Goal: Task Accomplishment & Management: Complete application form

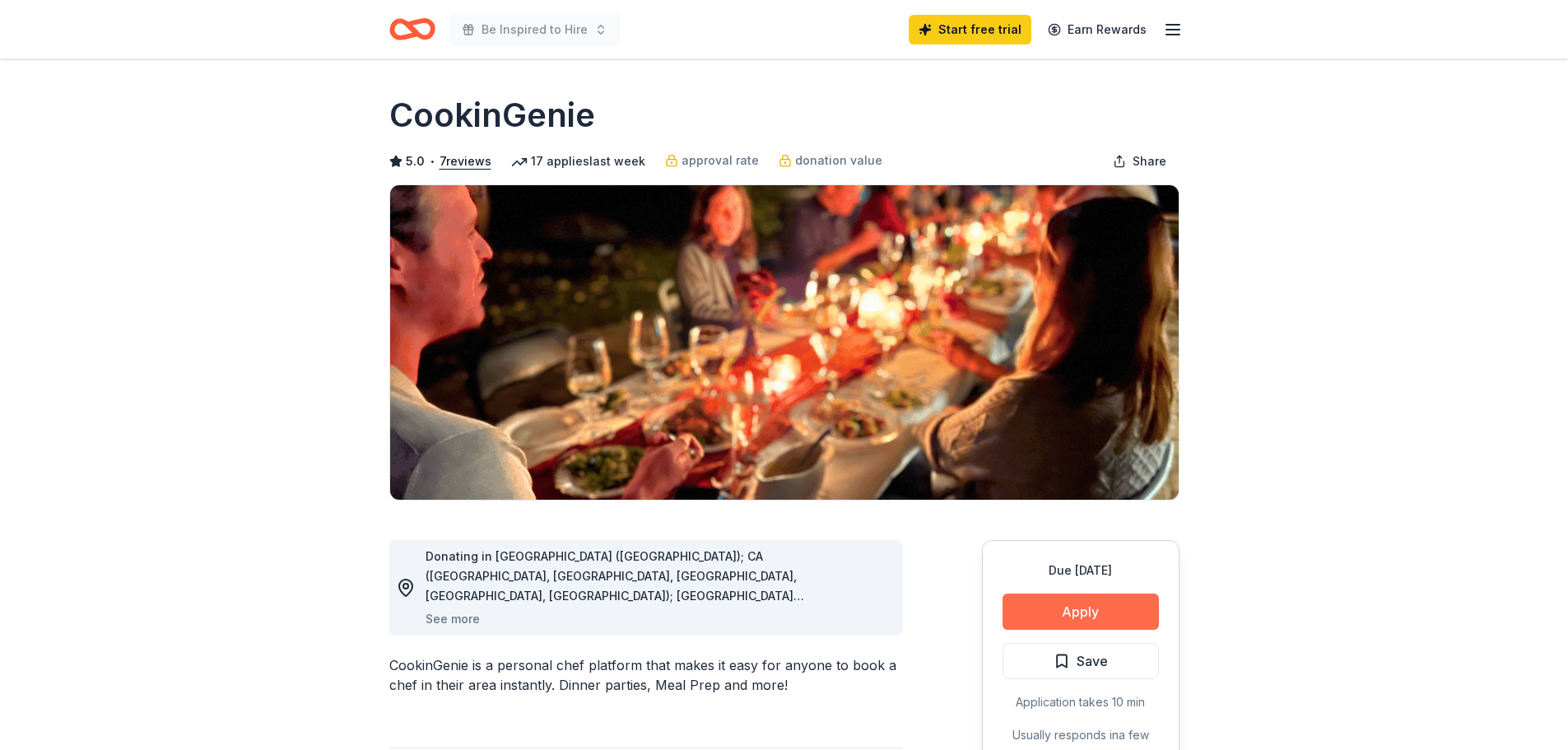
click at [1106, 607] on button "Apply" at bounding box center [1081, 611] width 157 height 36
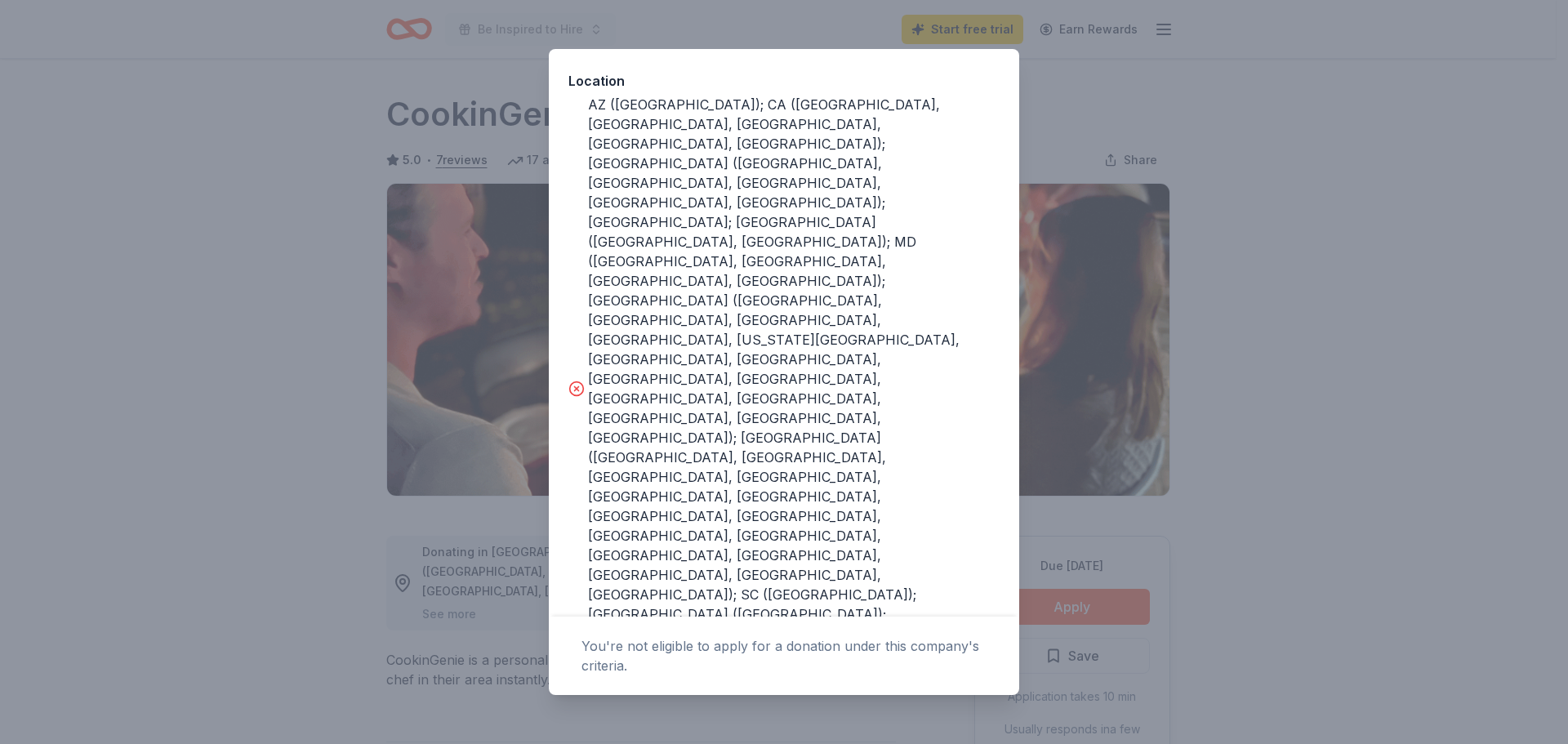
scroll to position [301, 0]
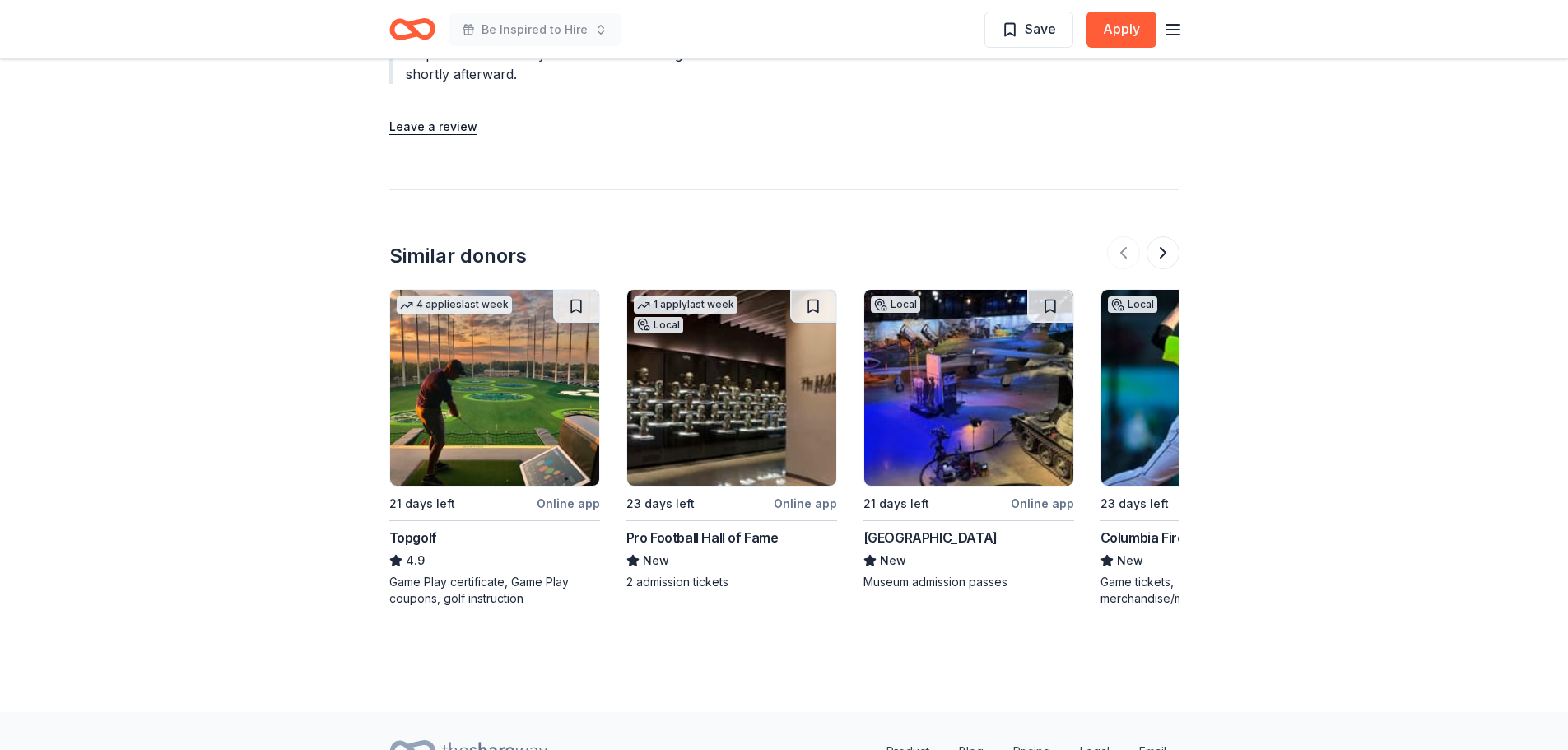
scroll to position [2057, 0]
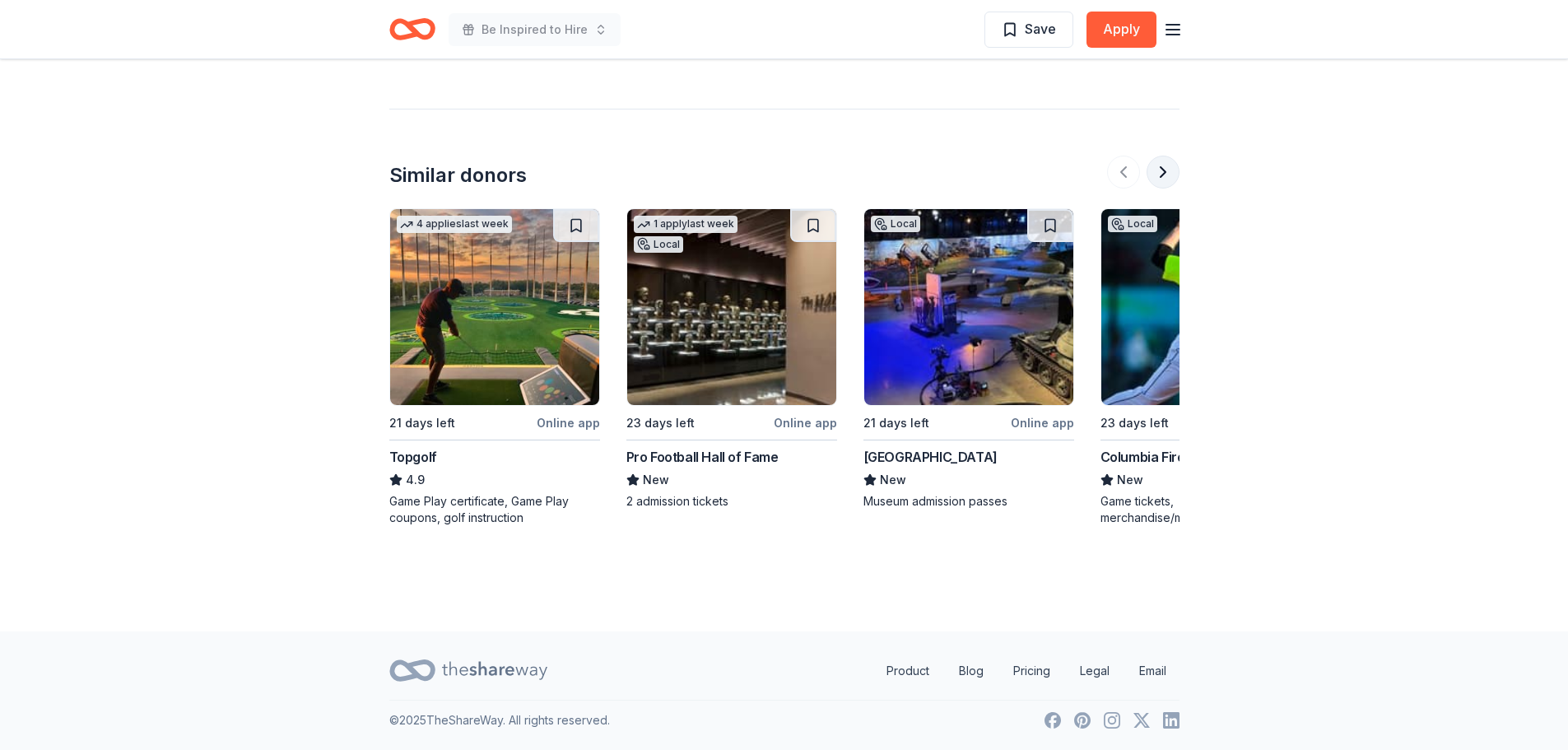
click at [1165, 178] on button at bounding box center [1163, 172] width 33 height 33
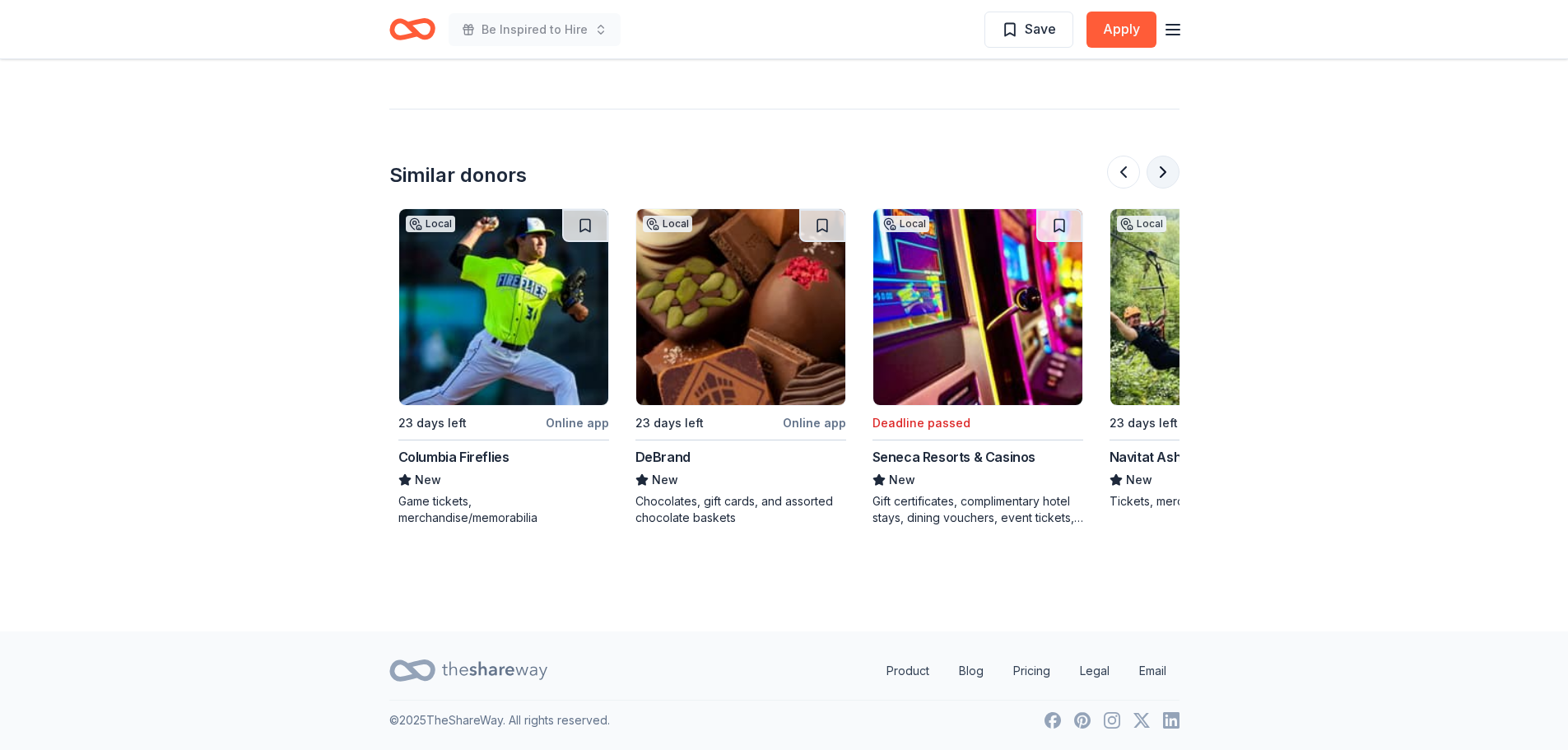
scroll to position [0, 711]
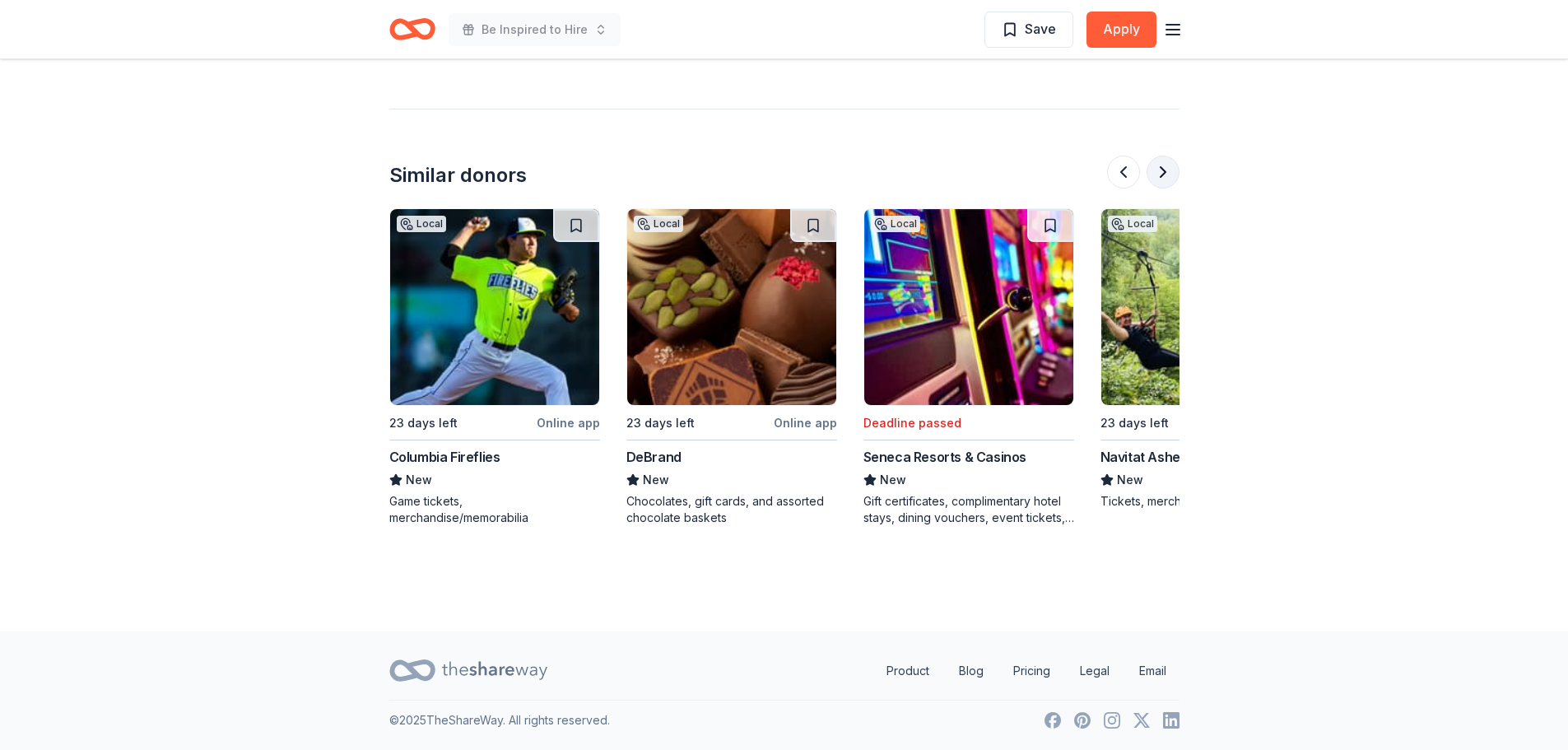
click at [1165, 178] on button at bounding box center [1163, 172] width 33 height 33
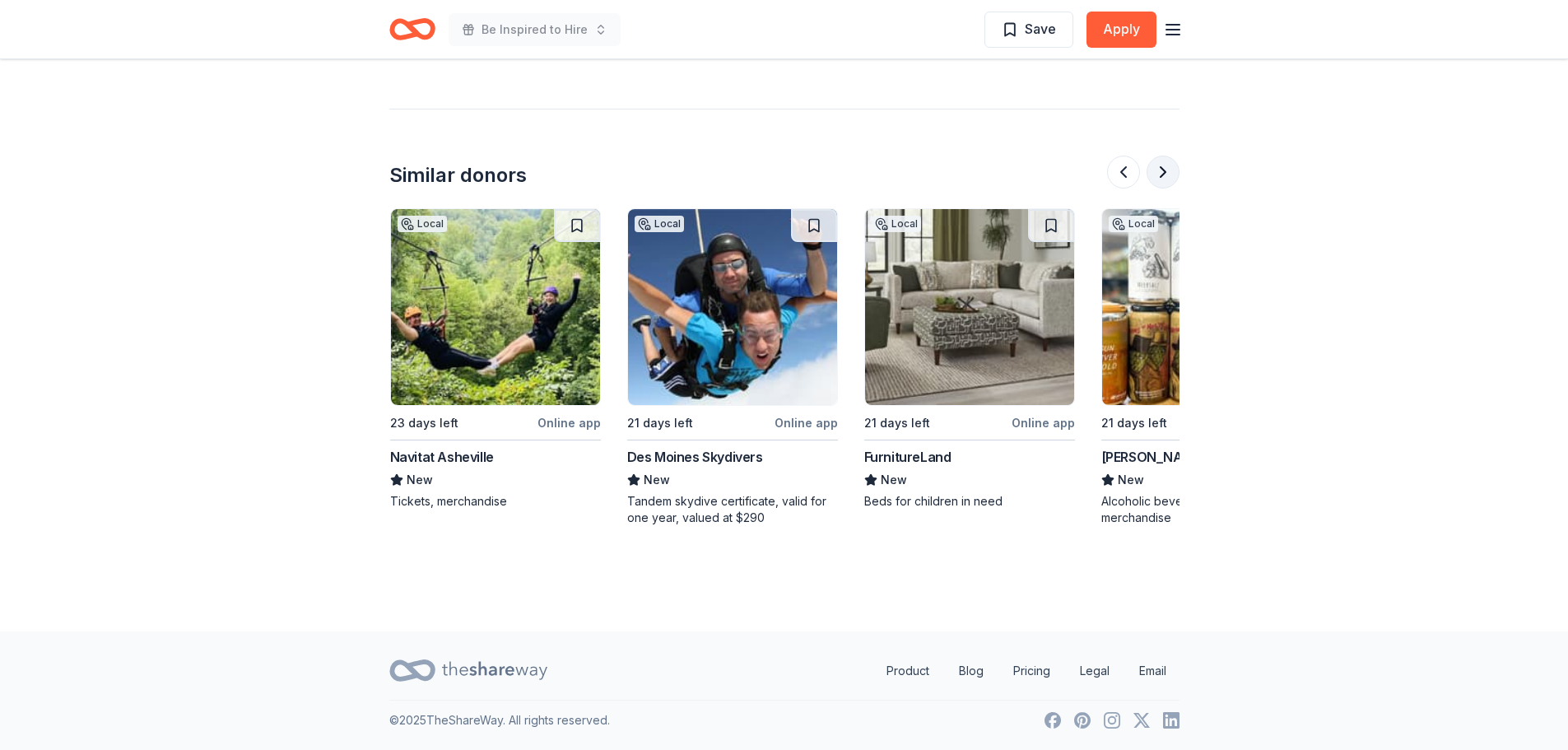
scroll to position [0, 1422]
click at [1150, 180] on button at bounding box center [1163, 172] width 33 height 33
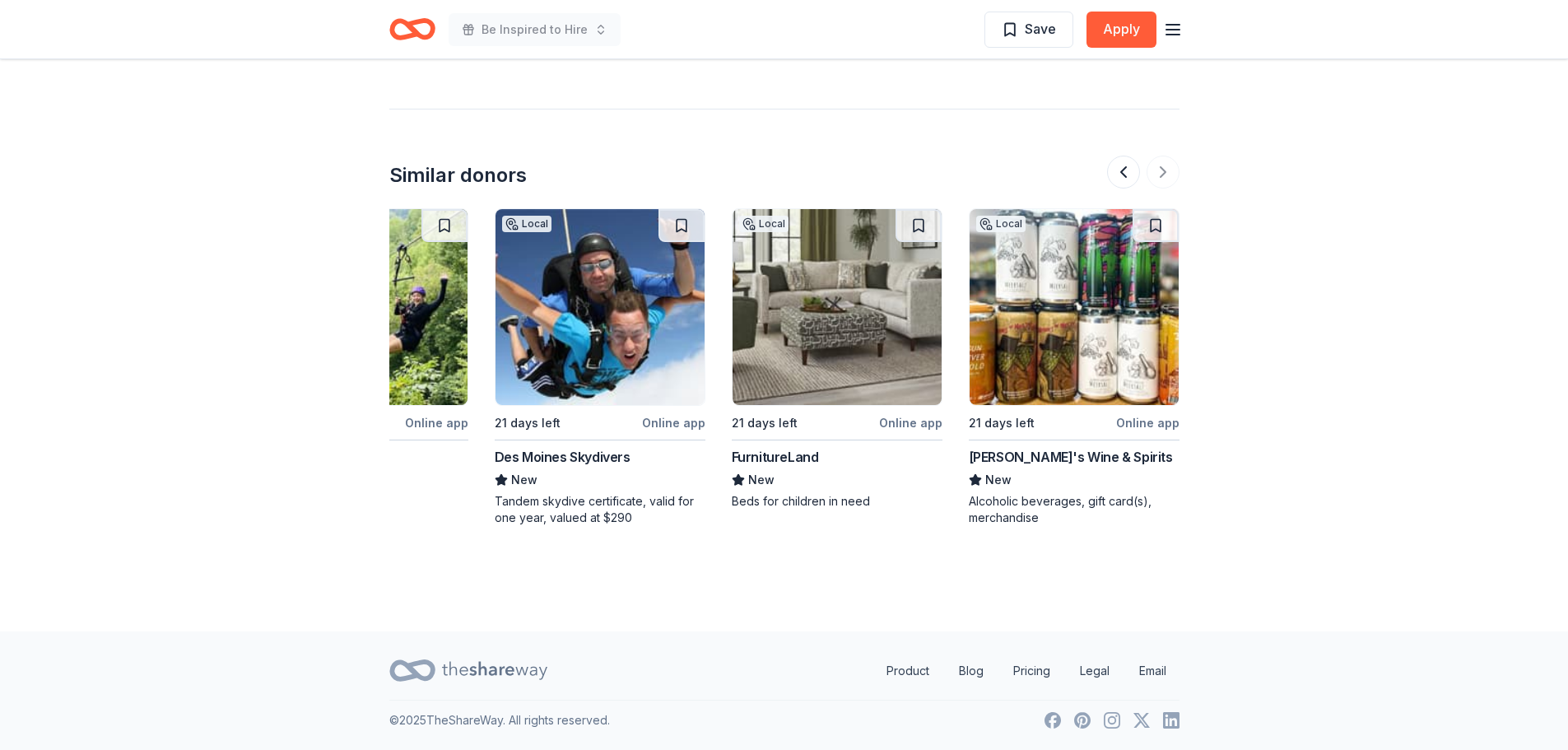
click at [1157, 171] on div at bounding box center [1142, 172] width 72 height 33
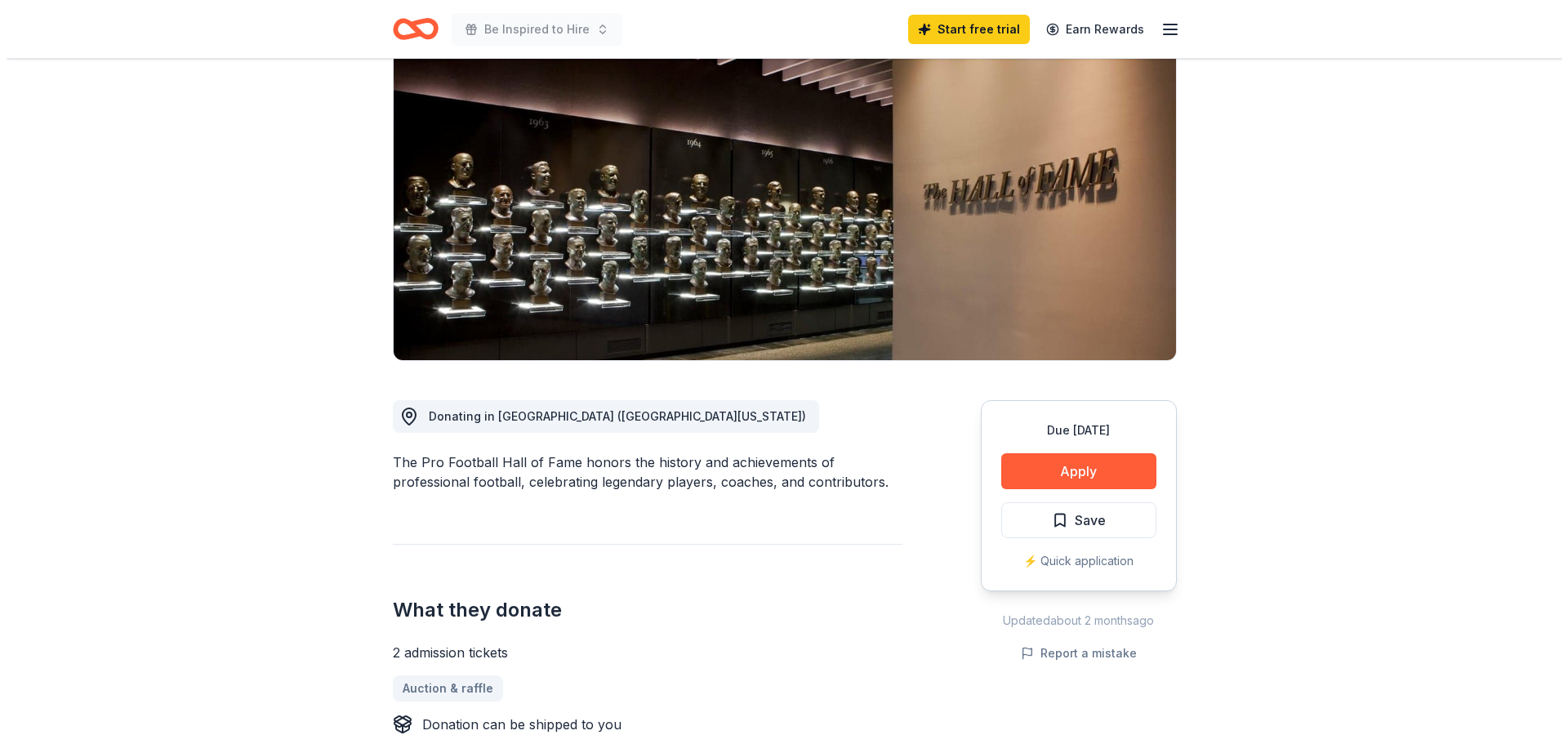
scroll to position [163, 0]
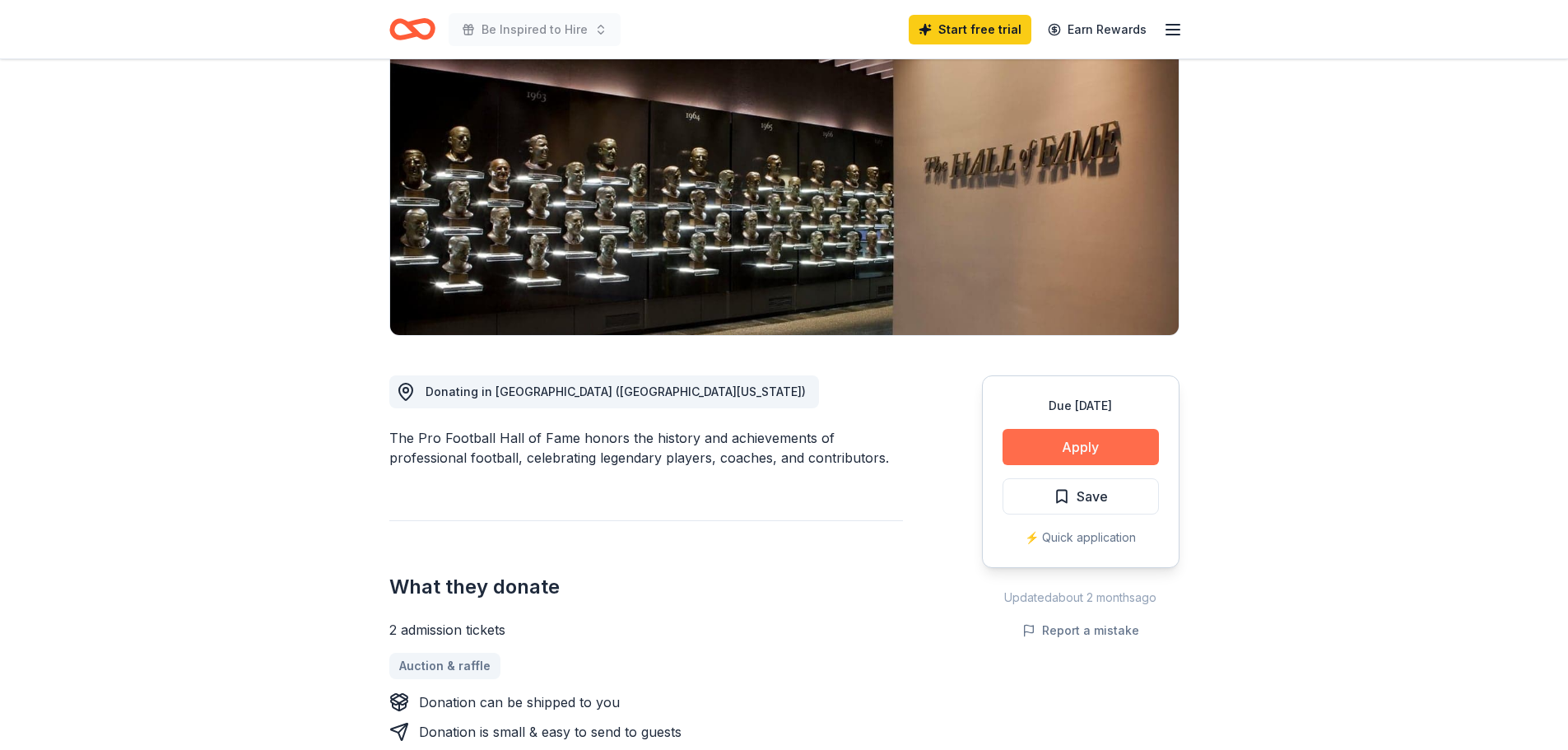
click at [1118, 437] on button "Apply" at bounding box center [1081, 447] width 157 height 36
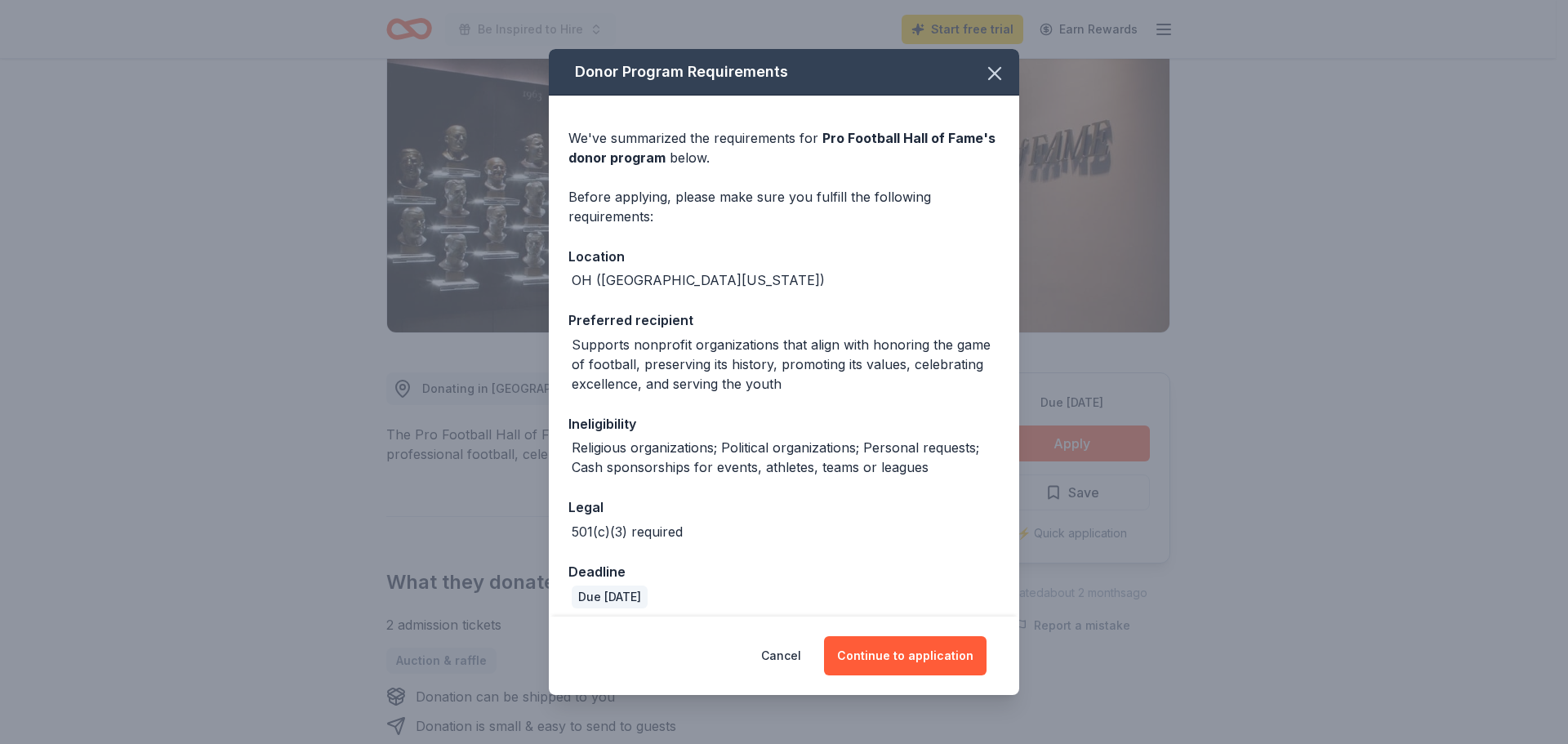
scroll to position [75, 0]
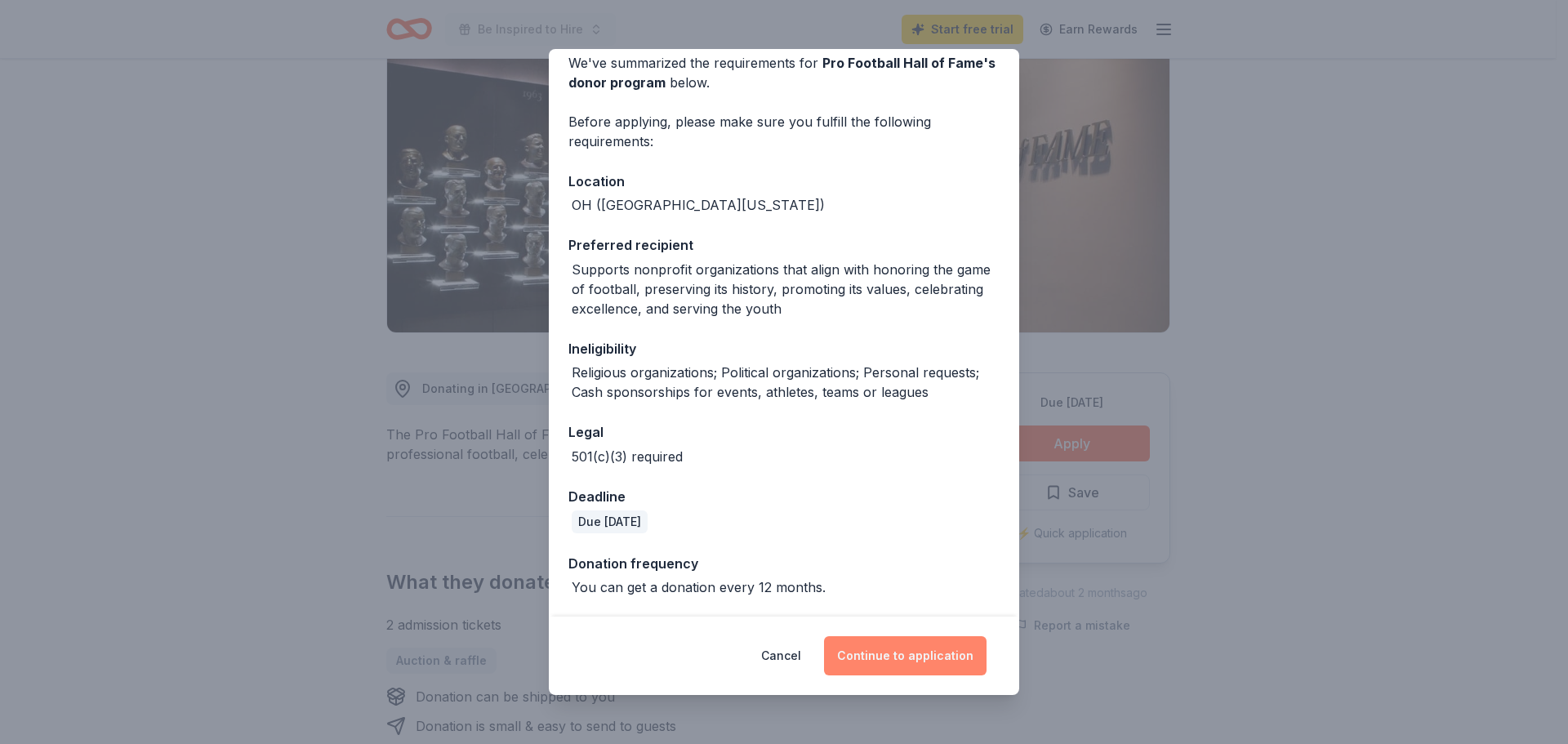
click at [923, 665] on button "Continue to application" at bounding box center [905, 656] width 162 height 39
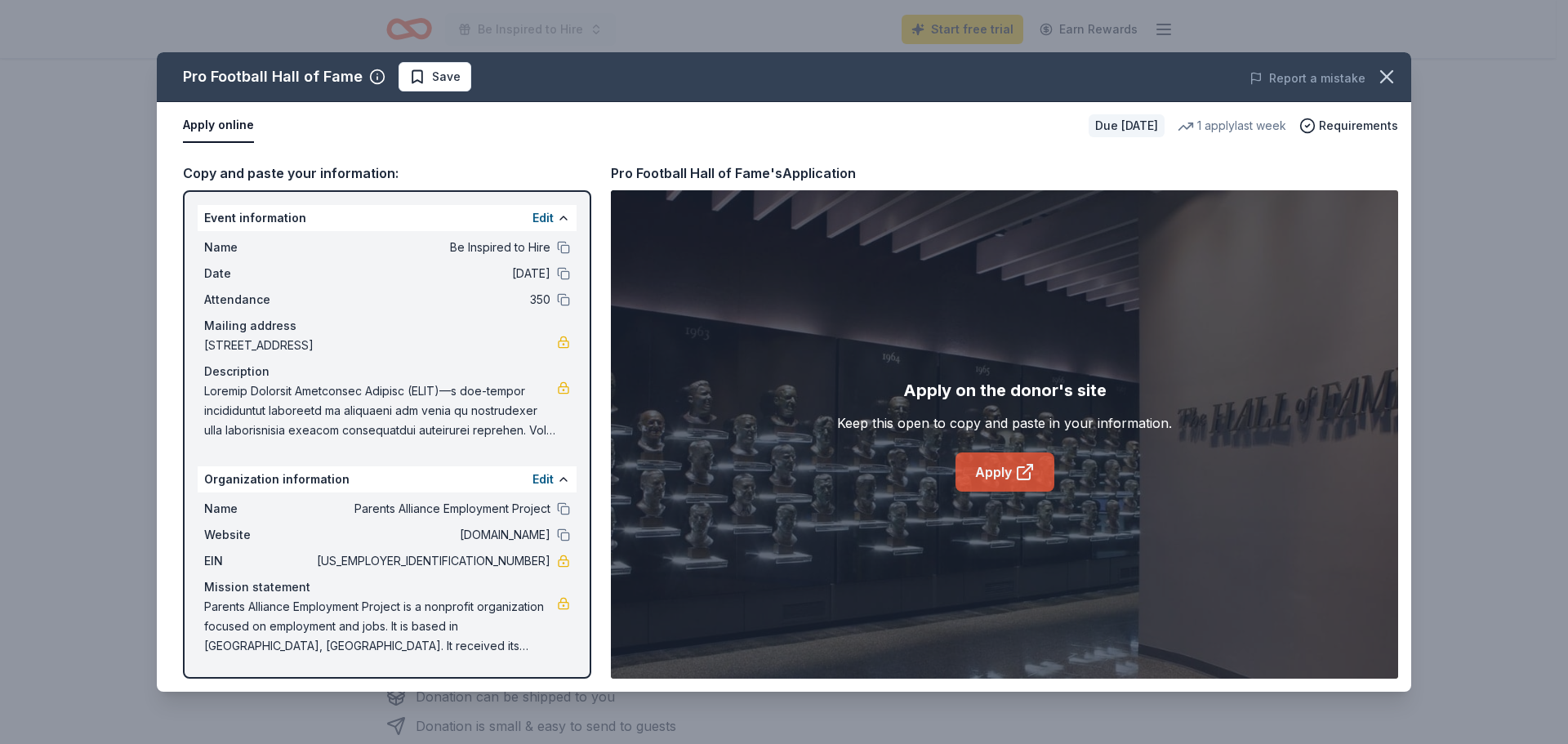
click at [1011, 475] on link "Apply" at bounding box center [1004, 472] width 99 height 39
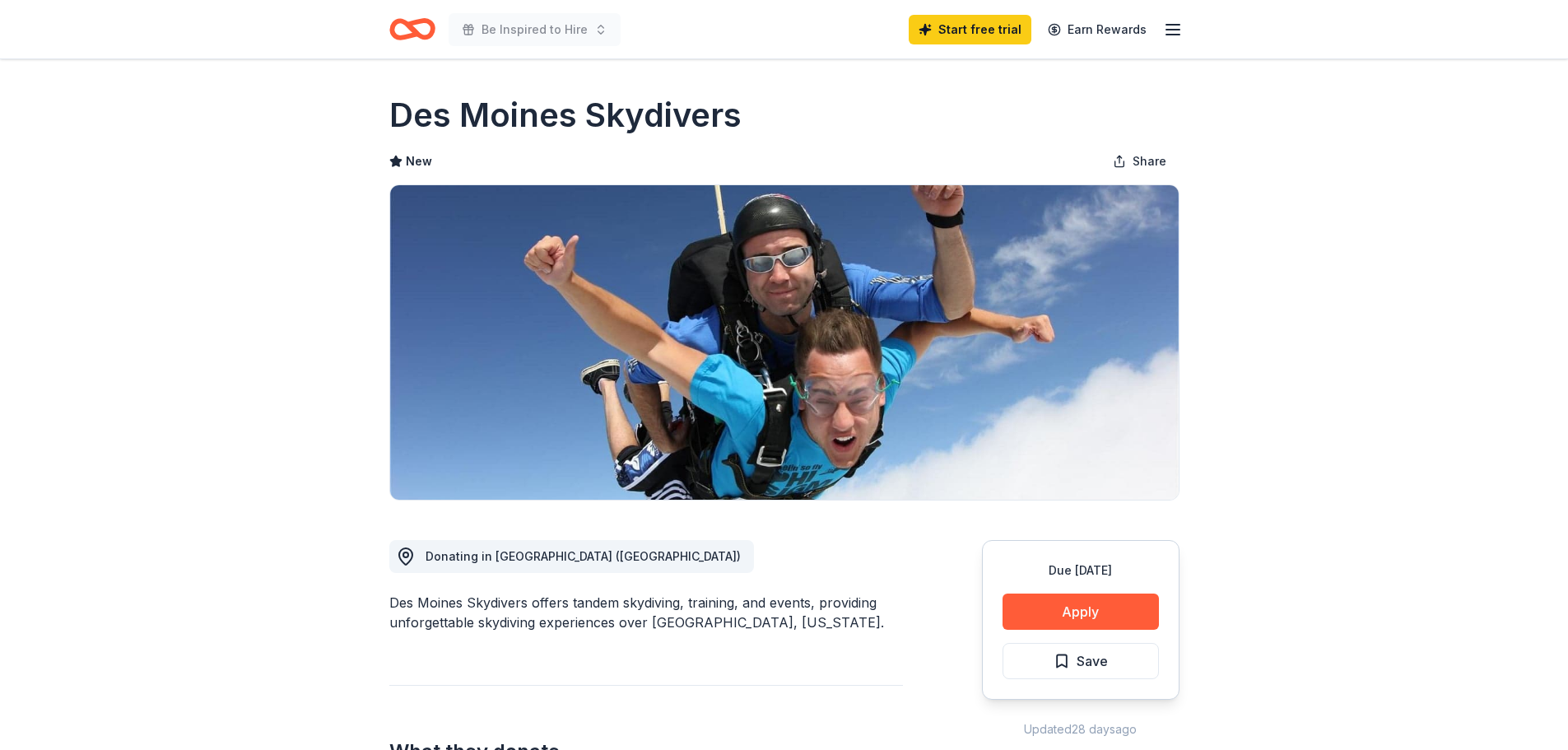
scroll to position [247, 0]
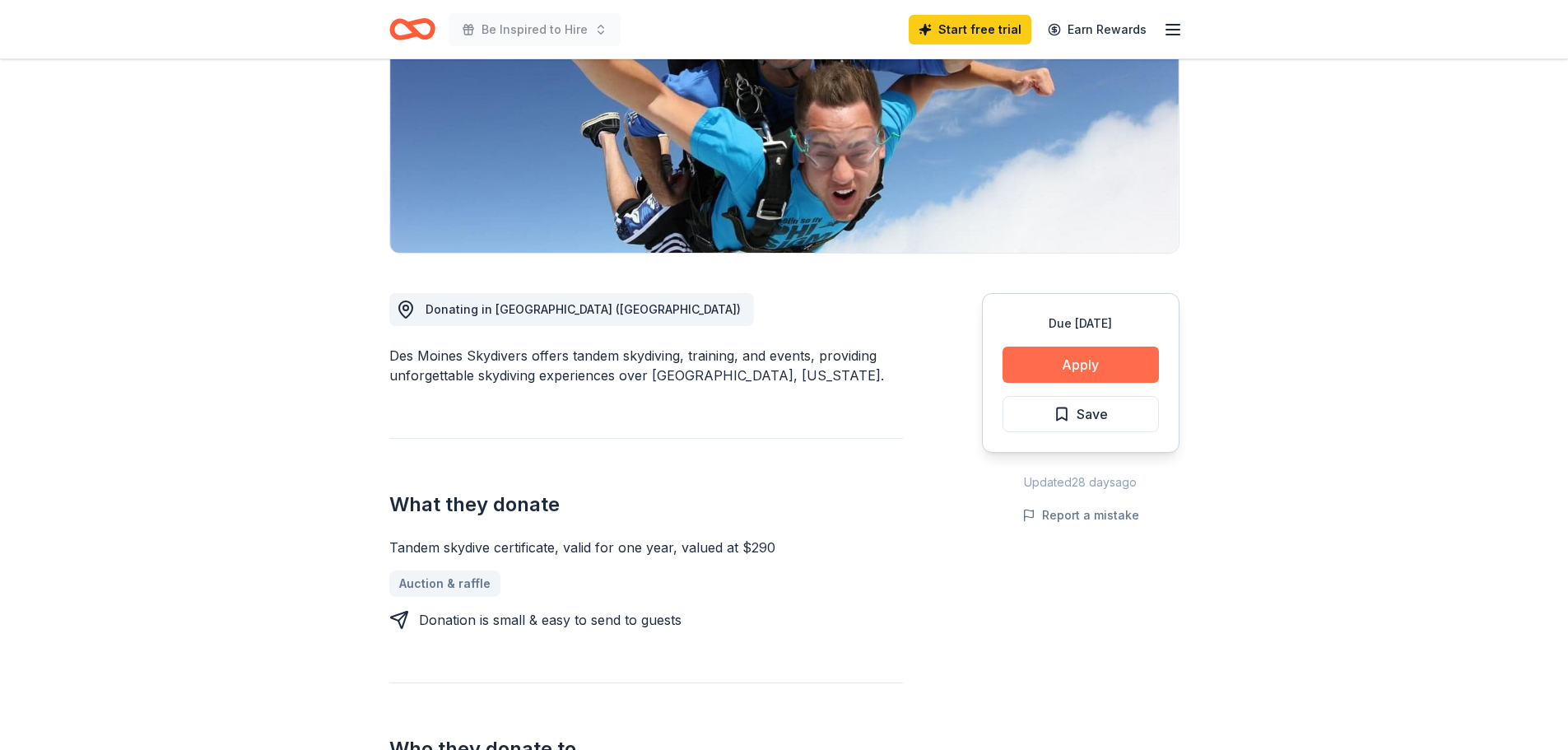
click at [1126, 354] on button "Apply" at bounding box center [1081, 364] width 157 height 36
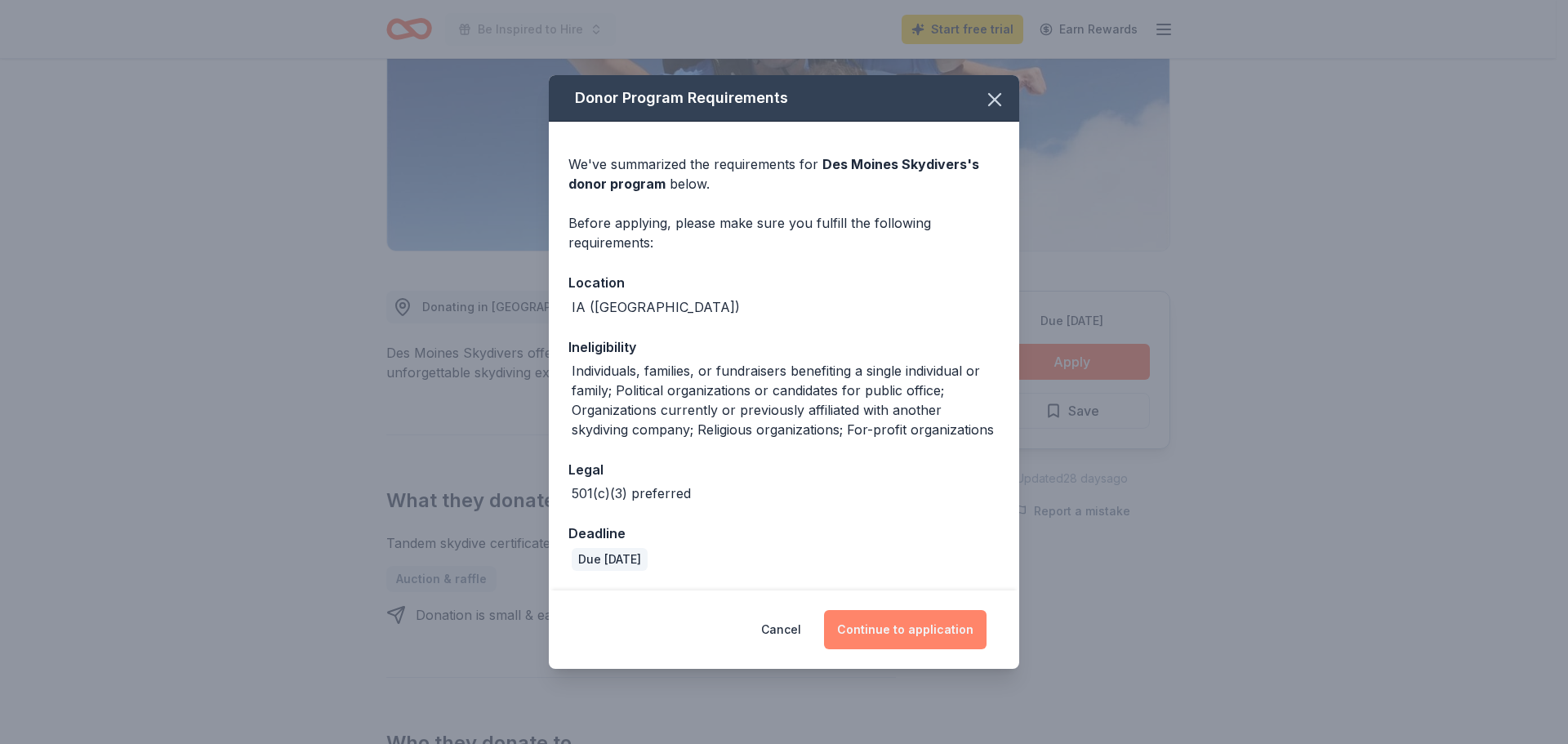
click at [928, 633] on button "Continue to application" at bounding box center [905, 629] width 162 height 39
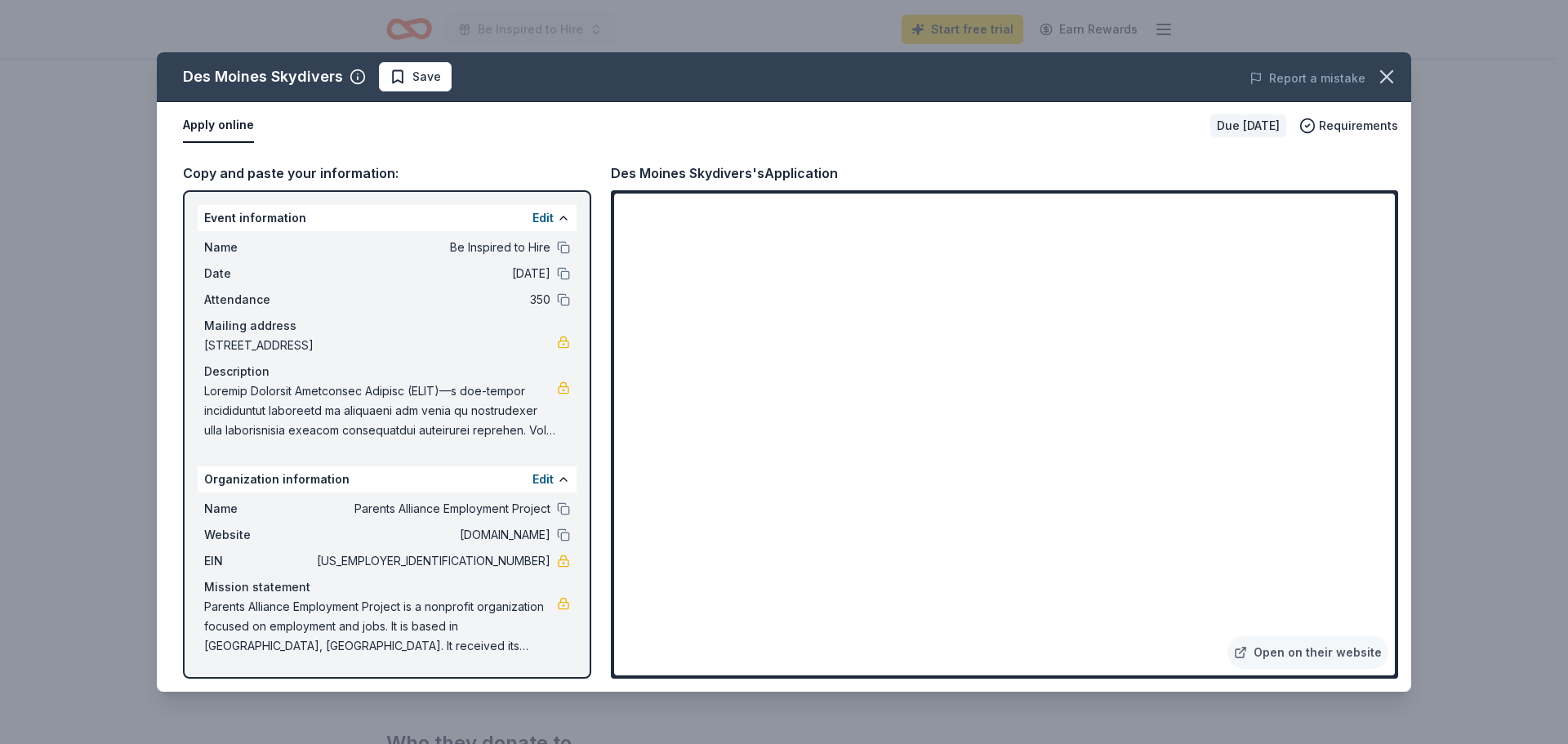
click at [1457, 95] on div "Des Moines Skydivers Save Report a mistake Apply online Due in 21 days Requirem…" at bounding box center [784, 372] width 1568 height 744
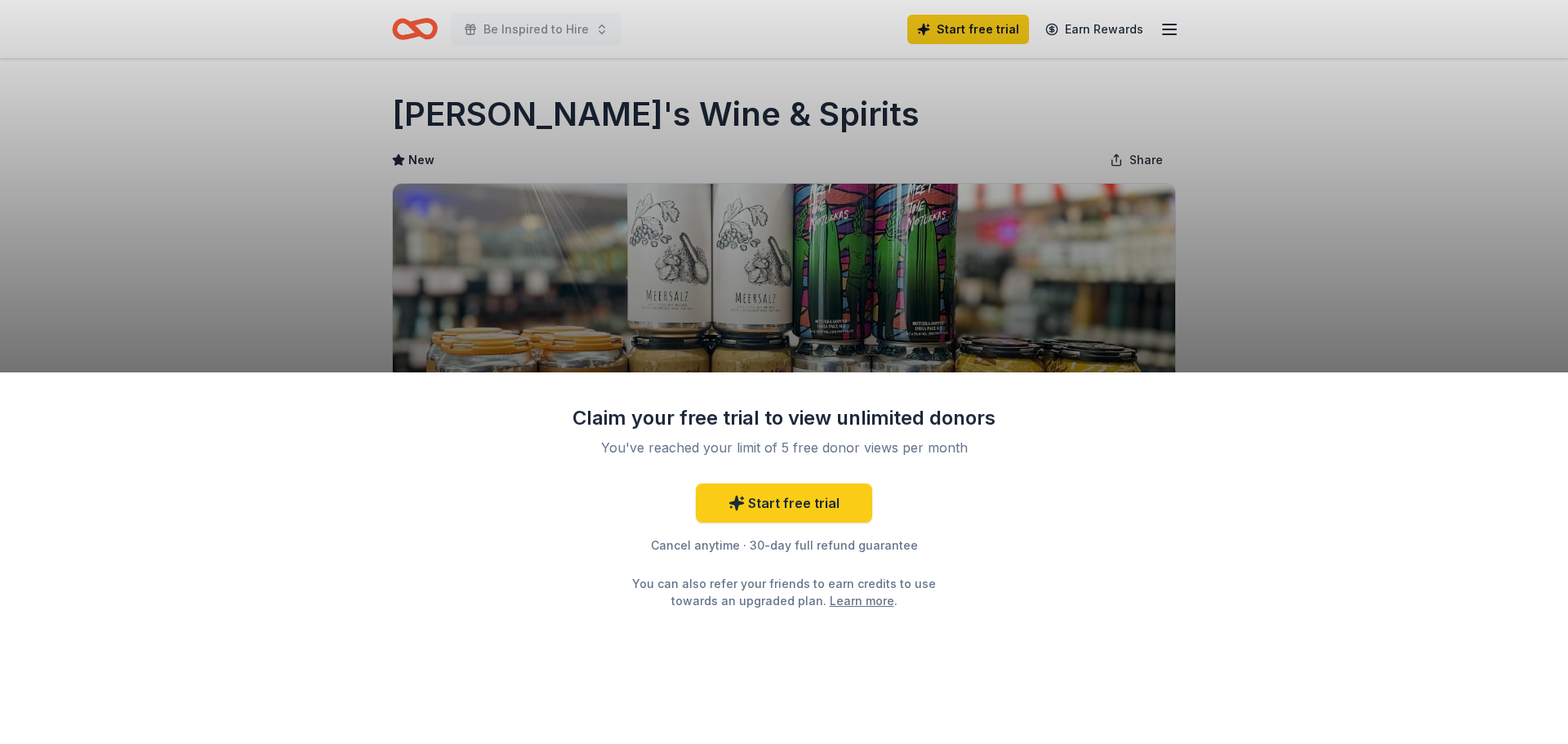
click at [943, 286] on div "Claim your free trial to view unlimited donors You've reached your limit of 5 f…" at bounding box center [784, 372] width 1568 height 744
click at [557, 114] on div "Claim your free trial to view unlimited donors You've reached your limit of 5 f…" at bounding box center [784, 372] width 1568 height 744
click at [709, 112] on div "Claim your free trial to view unlimited donors You've reached your limit of 5 f…" at bounding box center [784, 372] width 1568 height 744
drag, startPoint x: 707, startPoint y: 112, endPoint x: 304, endPoint y: 98, distance: 403.2
click at [304, 98] on div "Claim your free trial to view unlimited donors You've reached your limit of 5 f…" at bounding box center [784, 372] width 1568 height 744
